Goal: Task Accomplishment & Management: Use online tool/utility

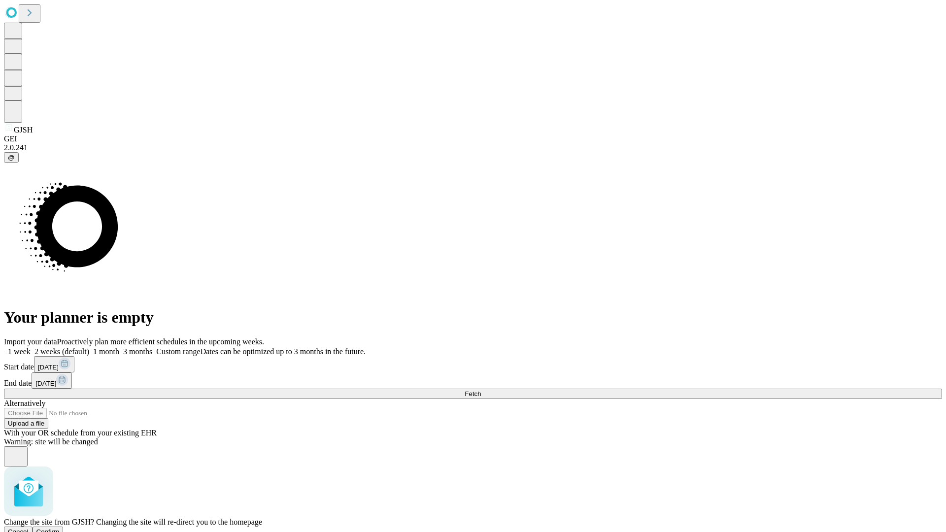
click at [60, 528] on span "Confirm" at bounding box center [47, 531] width 23 height 7
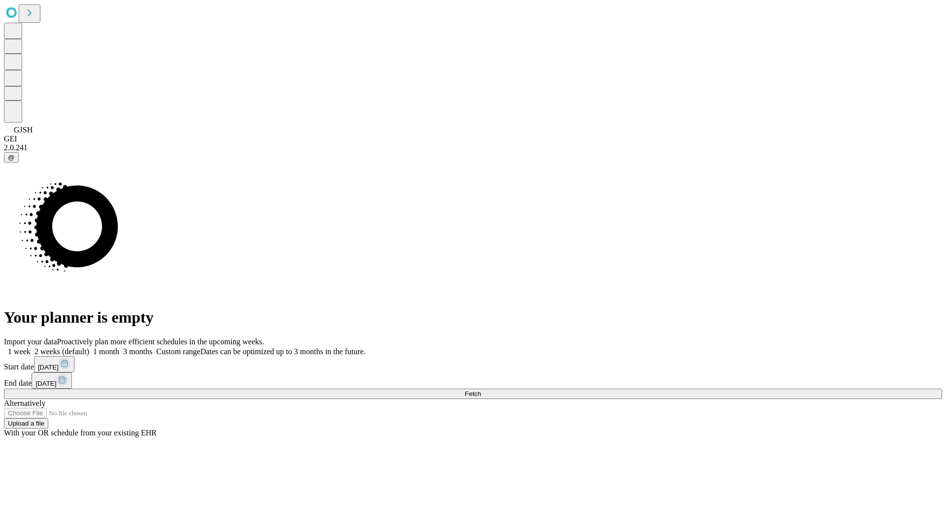
click at [119, 347] on label "1 month" at bounding box center [104, 351] width 30 height 8
click at [481, 390] on span "Fetch" at bounding box center [473, 393] width 16 height 7
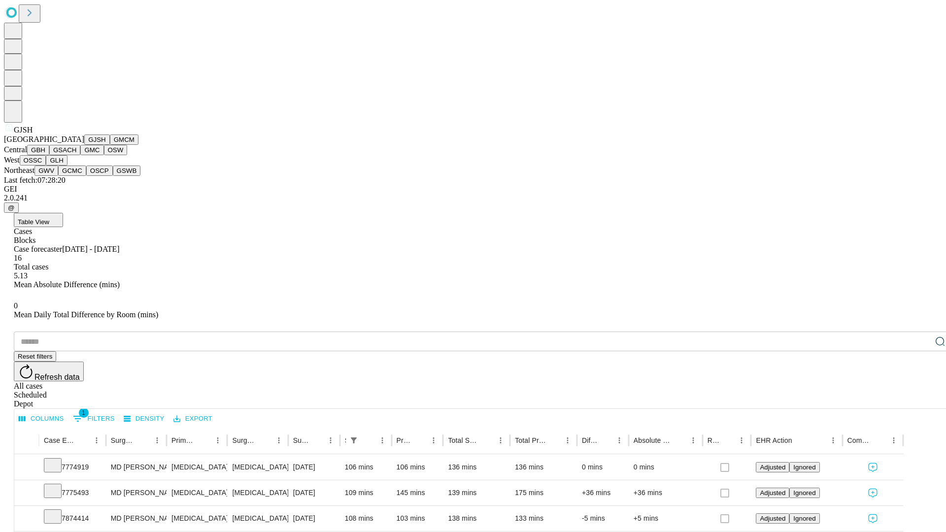
click at [110, 145] on button "GMCM" at bounding box center [124, 140] width 29 height 10
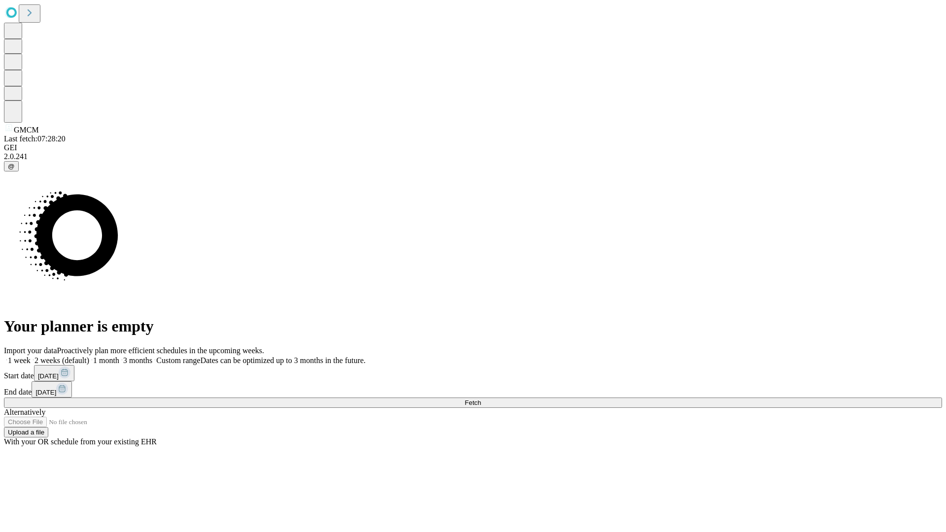
click at [481, 399] on span "Fetch" at bounding box center [473, 402] width 16 height 7
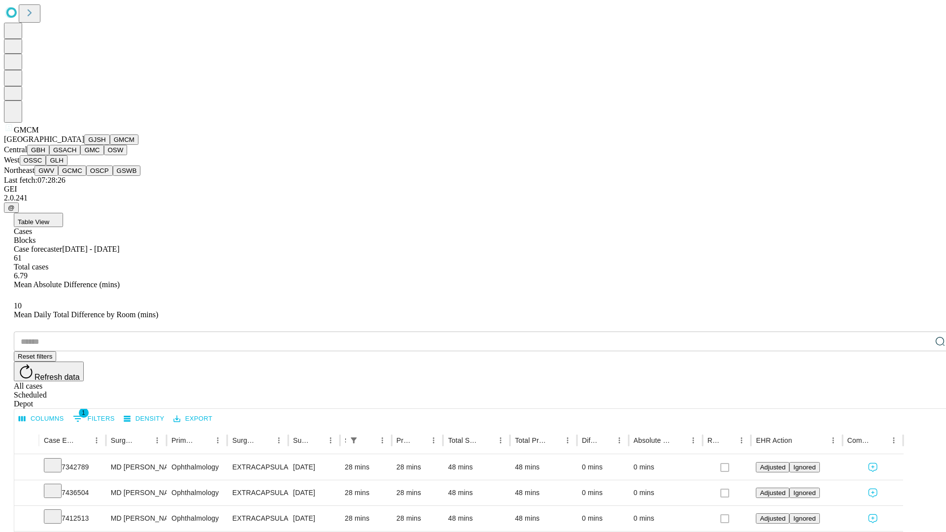
click at [49, 155] on button "GBH" at bounding box center [38, 150] width 22 height 10
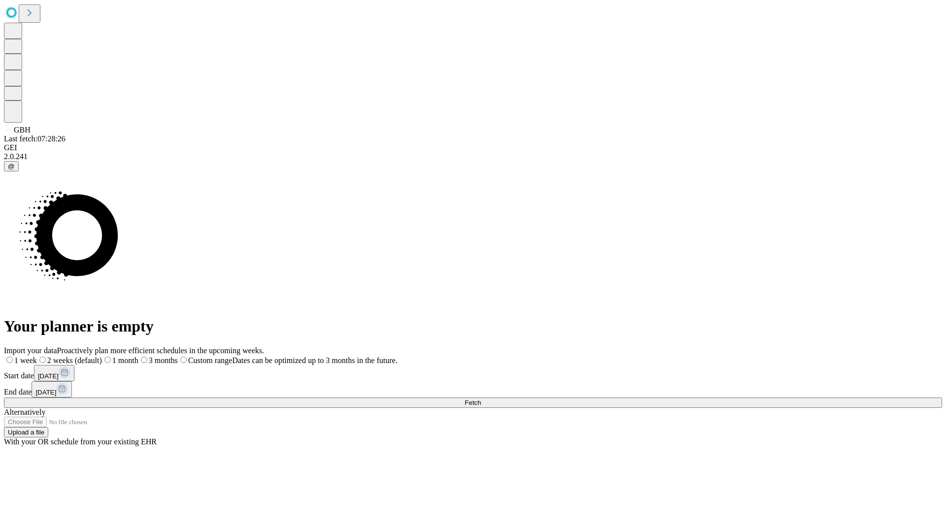
click at [138, 356] on label "1 month" at bounding box center [120, 360] width 36 height 8
click at [481, 399] on span "Fetch" at bounding box center [473, 402] width 16 height 7
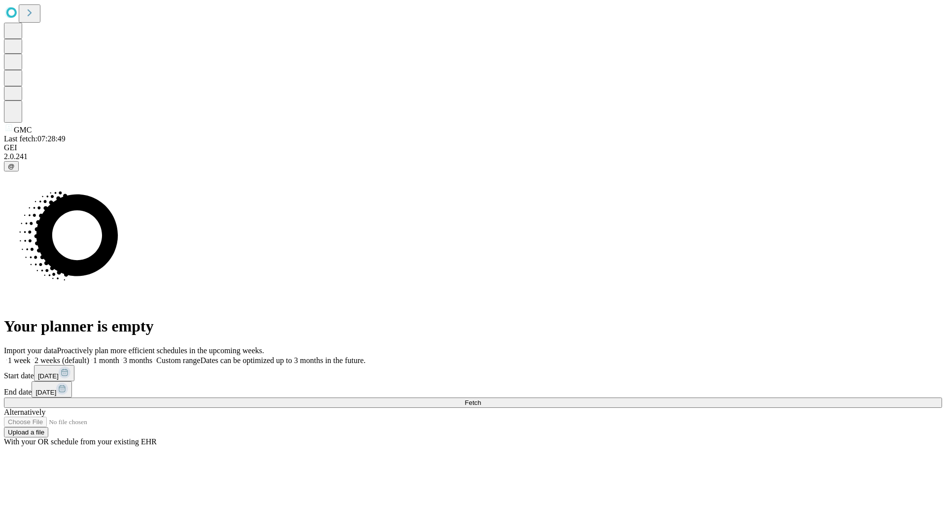
click at [119, 356] on label "1 month" at bounding box center [104, 360] width 30 height 8
click at [481, 399] on span "Fetch" at bounding box center [473, 402] width 16 height 7
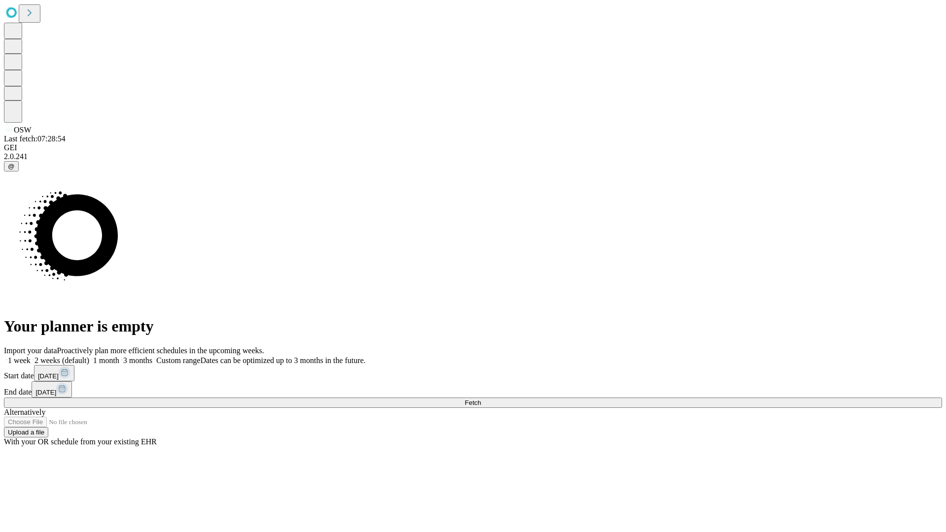
click at [119, 356] on label "1 month" at bounding box center [104, 360] width 30 height 8
click at [481, 399] on span "Fetch" at bounding box center [473, 402] width 16 height 7
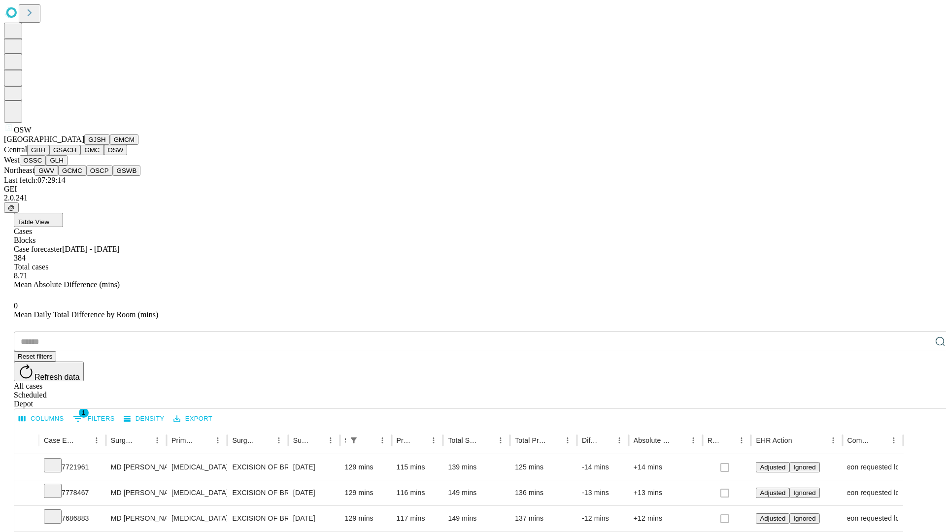
click at [46, 166] on button "OSSC" at bounding box center [33, 160] width 27 height 10
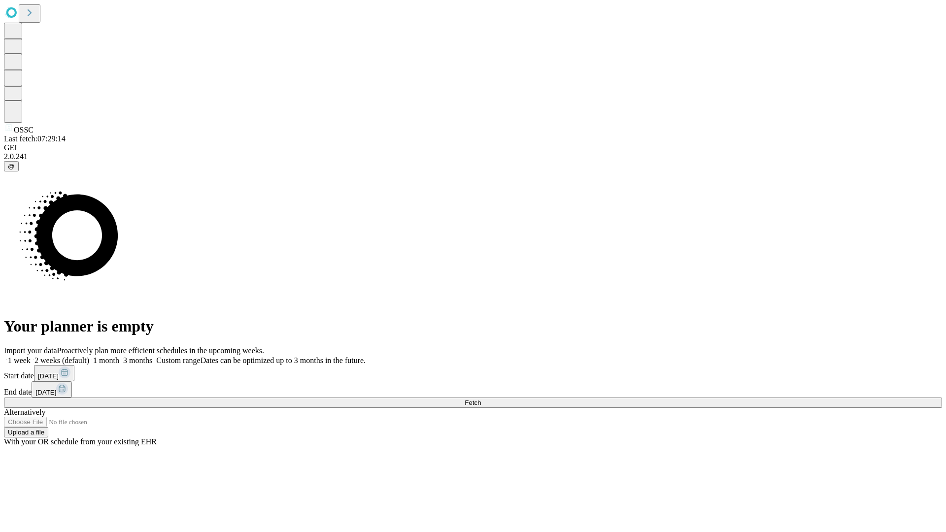
click at [119, 356] on label "1 month" at bounding box center [104, 360] width 30 height 8
click at [481, 399] on span "Fetch" at bounding box center [473, 402] width 16 height 7
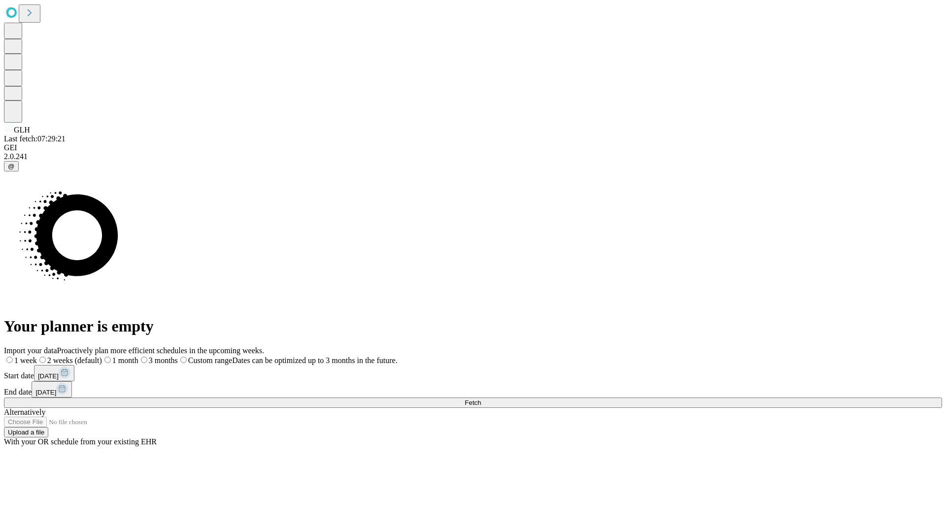
click at [138, 356] on label "1 month" at bounding box center [120, 360] width 36 height 8
click at [481, 399] on span "Fetch" at bounding box center [473, 402] width 16 height 7
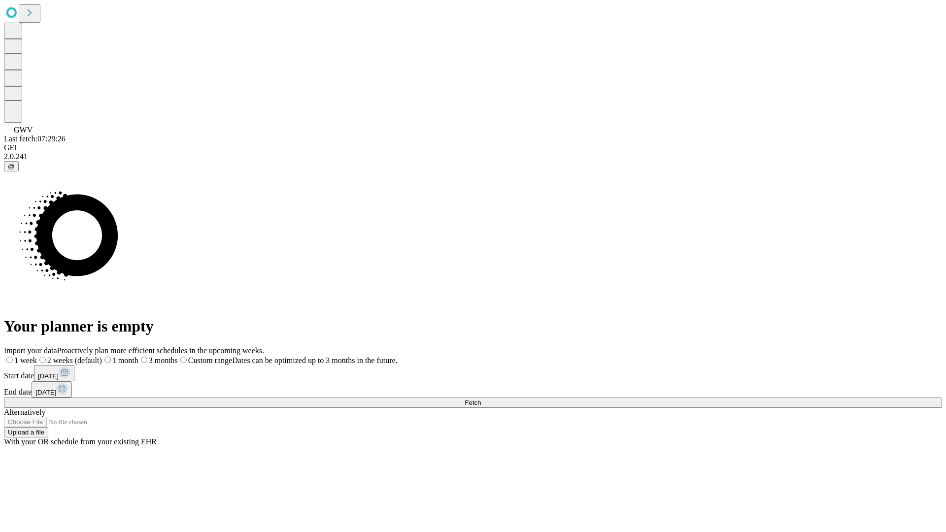
click at [138, 356] on label "1 month" at bounding box center [120, 360] width 36 height 8
click at [481, 399] on span "Fetch" at bounding box center [473, 402] width 16 height 7
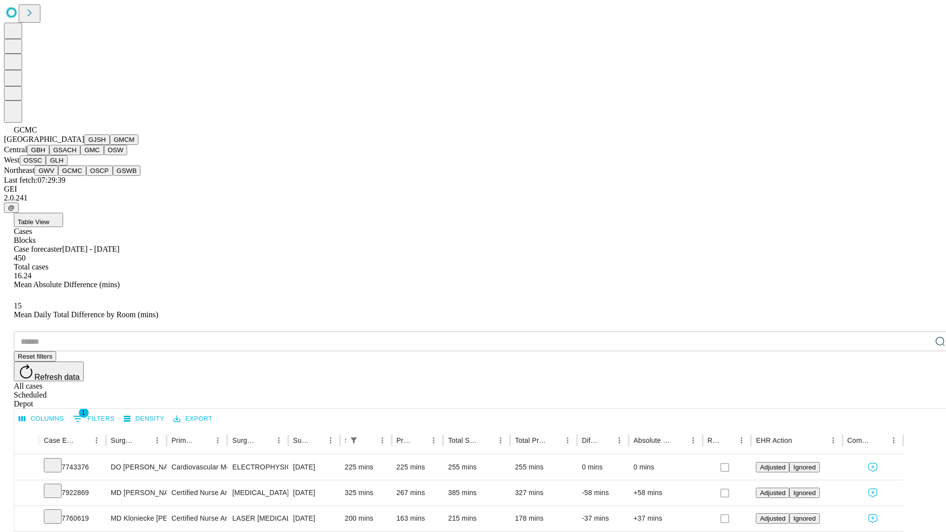
click at [86, 176] on button "OSCP" at bounding box center [99, 171] width 27 height 10
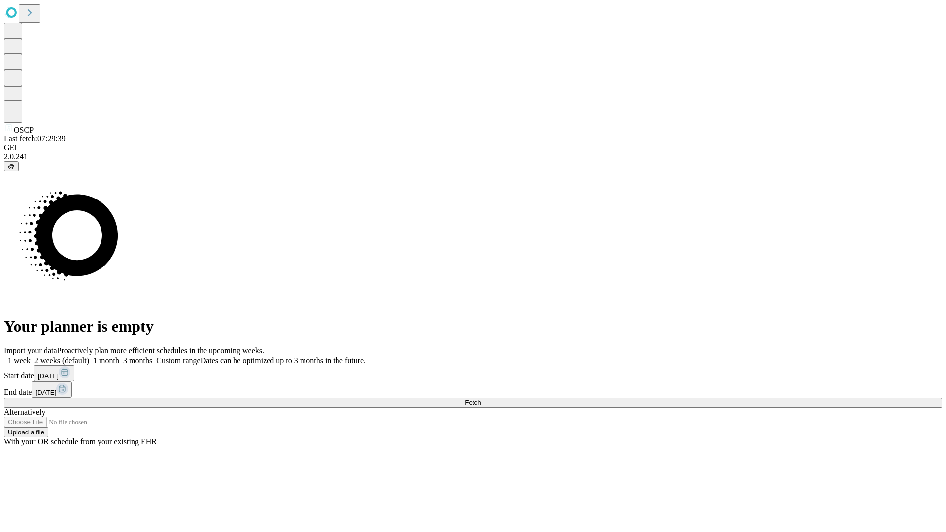
click at [119, 356] on label "1 month" at bounding box center [104, 360] width 30 height 8
click at [481, 399] on span "Fetch" at bounding box center [473, 402] width 16 height 7
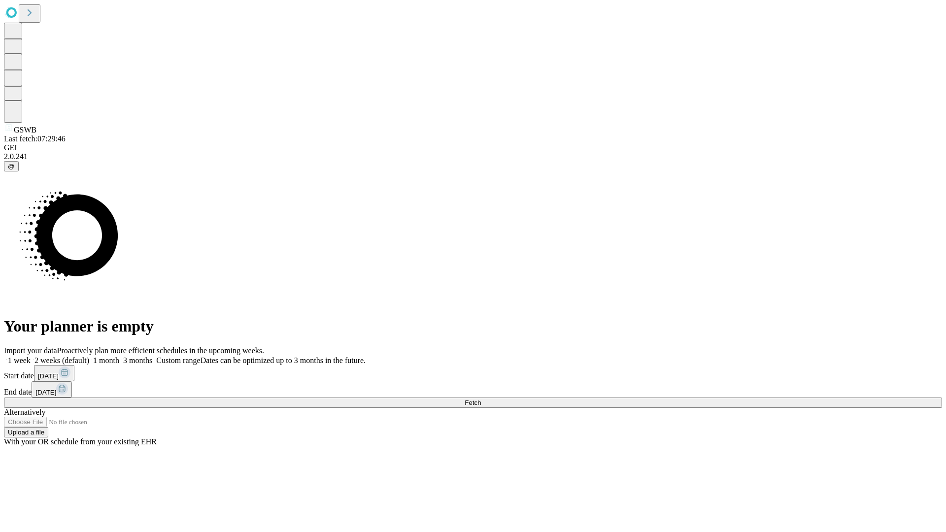
click at [119, 356] on label "1 month" at bounding box center [104, 360] width 30 height 8
click at [481, 399] on span "Fetch" at bounding box center [473, 402] width 16 height 7
